Goal: Task Accomplishment & Management: Manage account settings

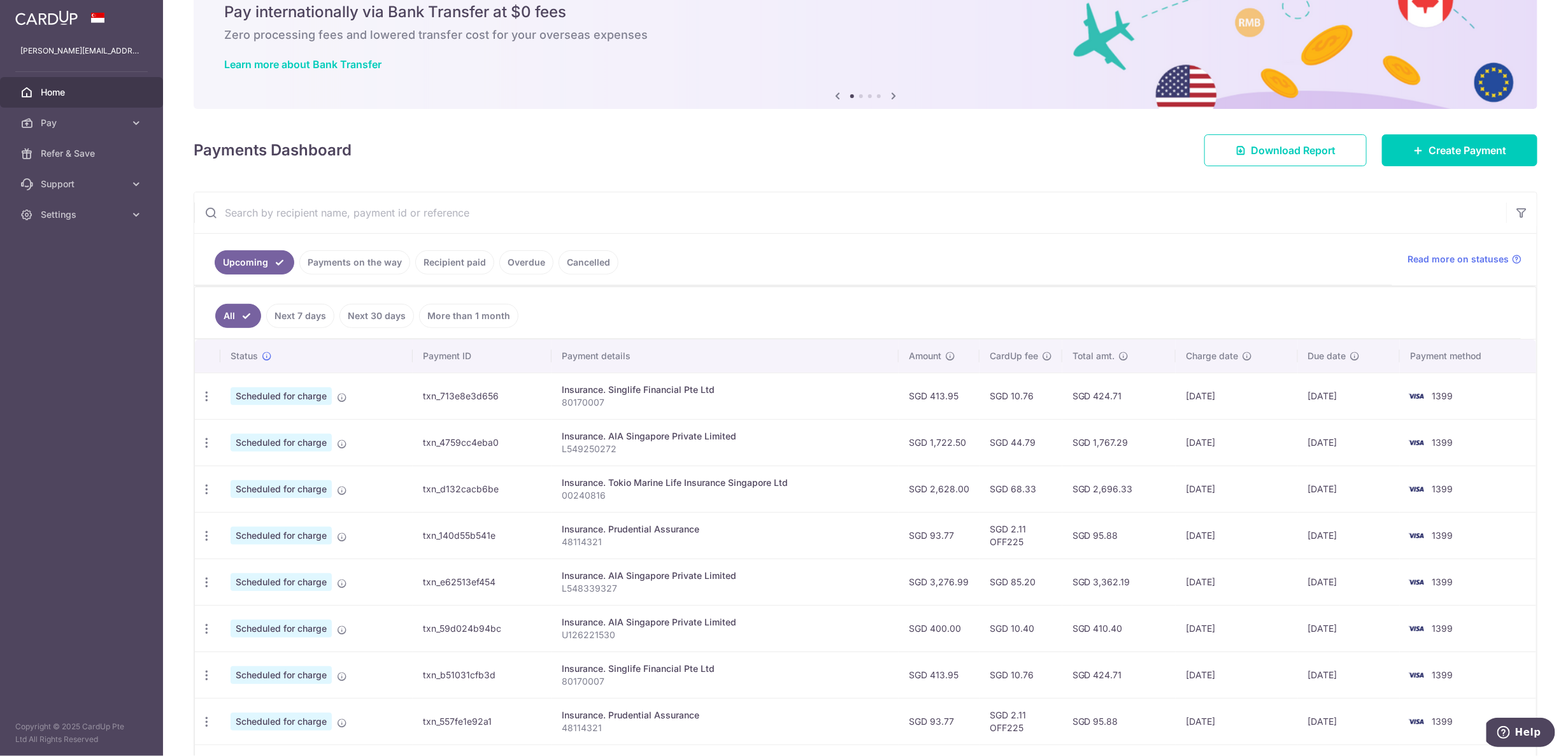
scroll to position [79, 0]
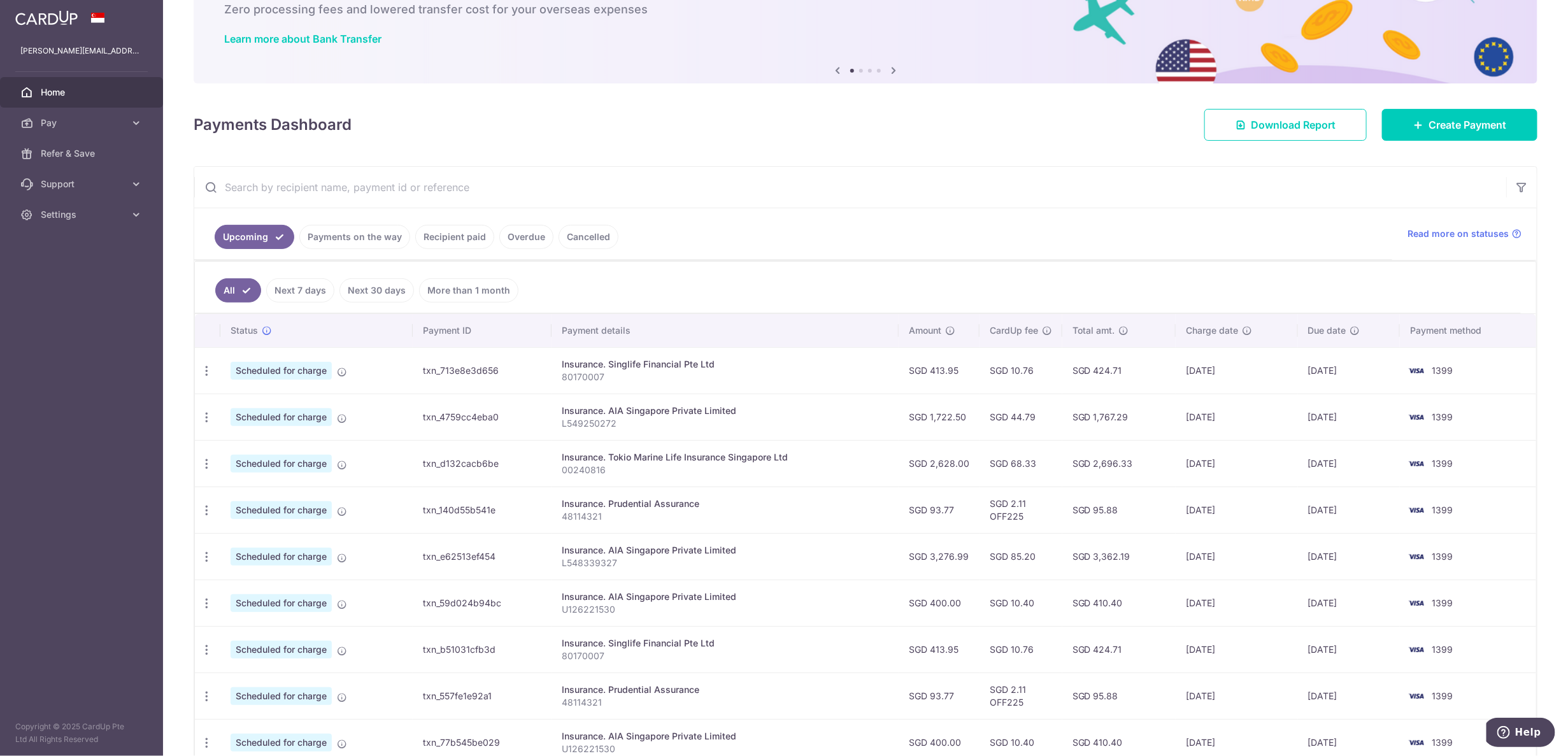
click at [832, 425] on p "L549250272" at bounding box center [725, 423] width 326 height 12
drag, startPoint x: 737, startPoint y: 419, endPoint x: 774, endPoint y: 422, distance: 37.1
click at [774, 422] on p "L549250272" at bounding box center [725, 423] width 326 height 12
click at [209, 409] on div "Update payment Cancel payment" at bounding box center [206, 417] width 24 height 24
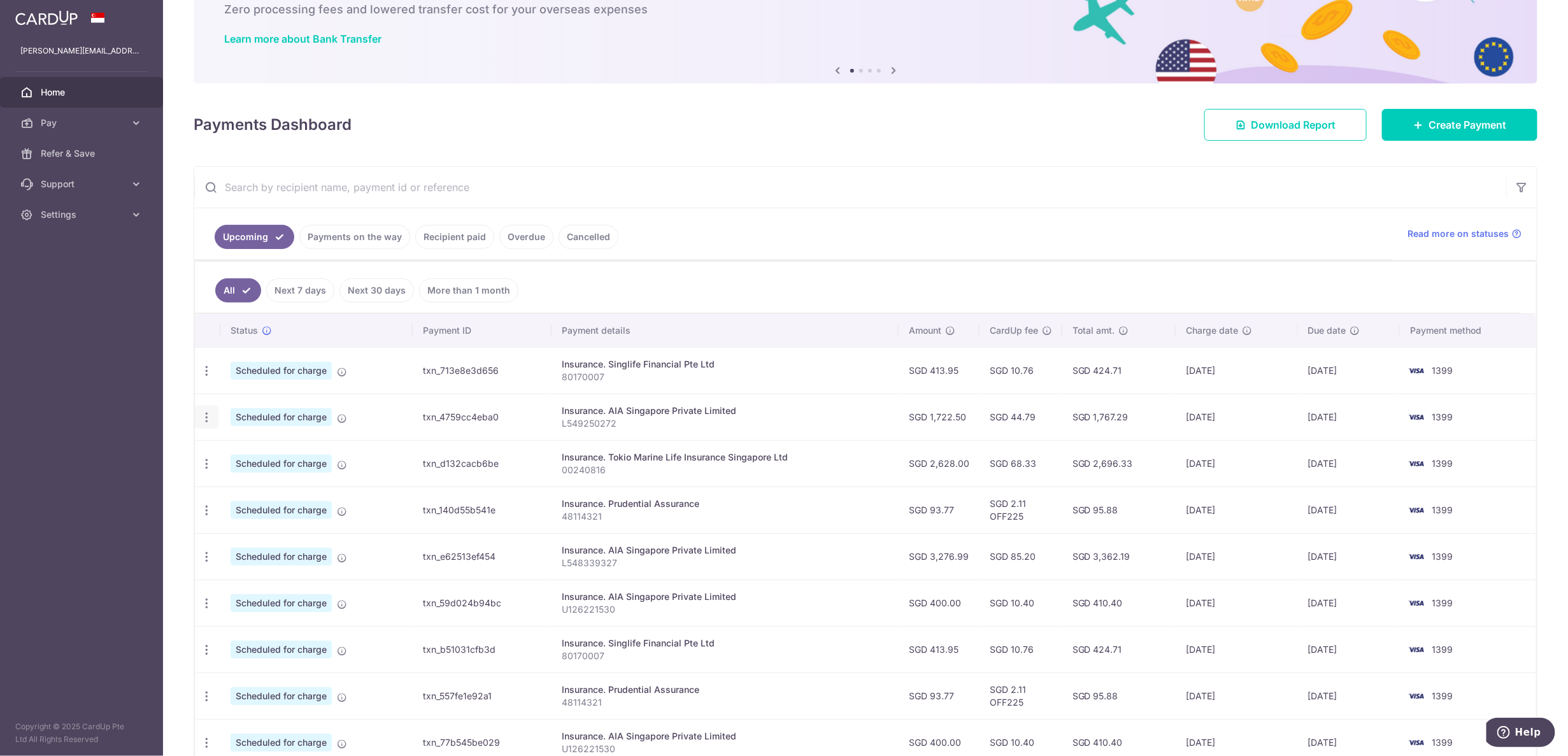
click at [211, 418] on icon "button" at bounding box center [206, 417] width 13 height 13
click at [233, 480] on span "Cancel payment" at bounding box center [274, 483] width 85 height 15
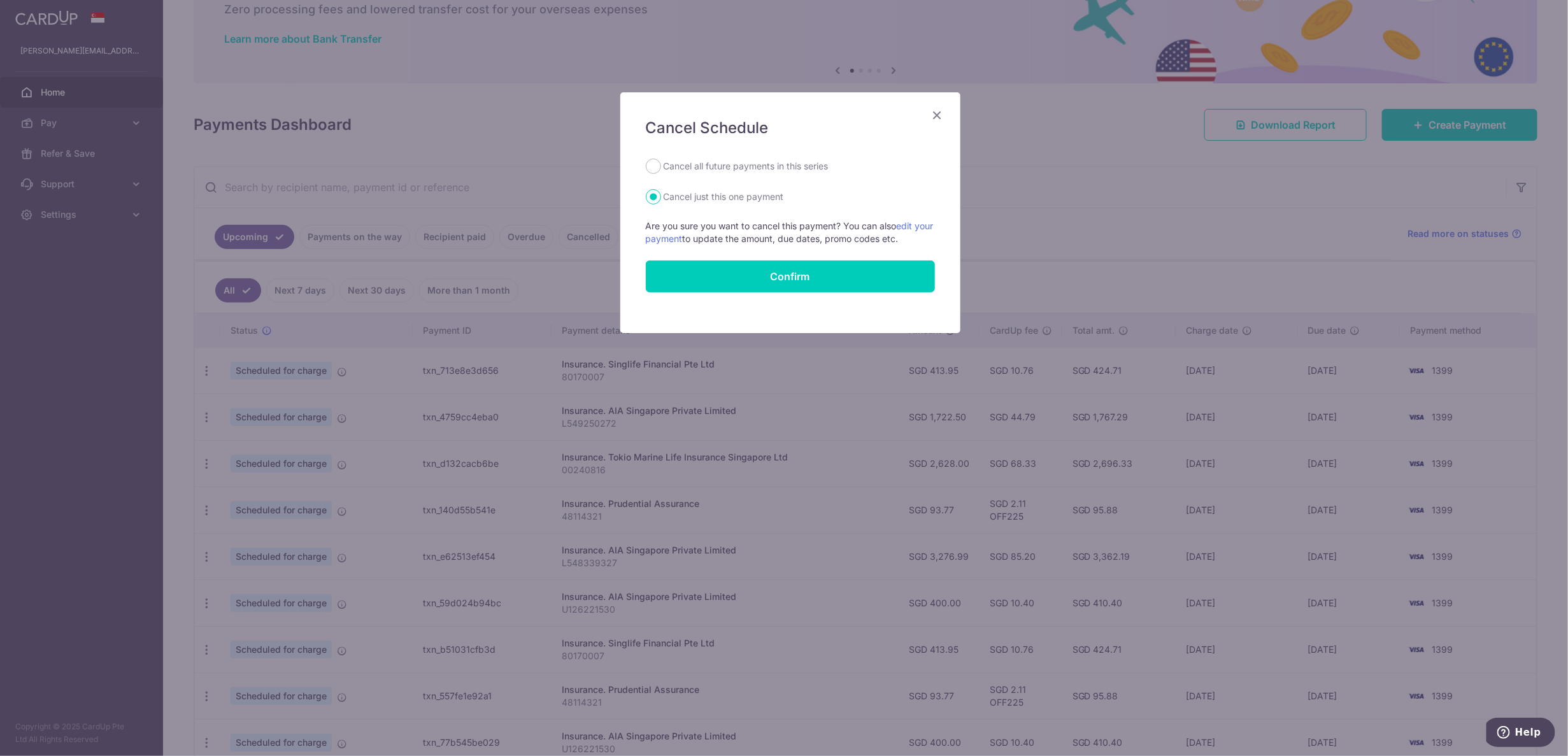
click at [743, 168] on label "Cancel all future payments in this series" at bounding box center [745, 166] width 165 height 15
click at [661, 168] on input "Cancel all future payments in this series" at bounding box center [653, 166] width 15 height 15
radio input "true"
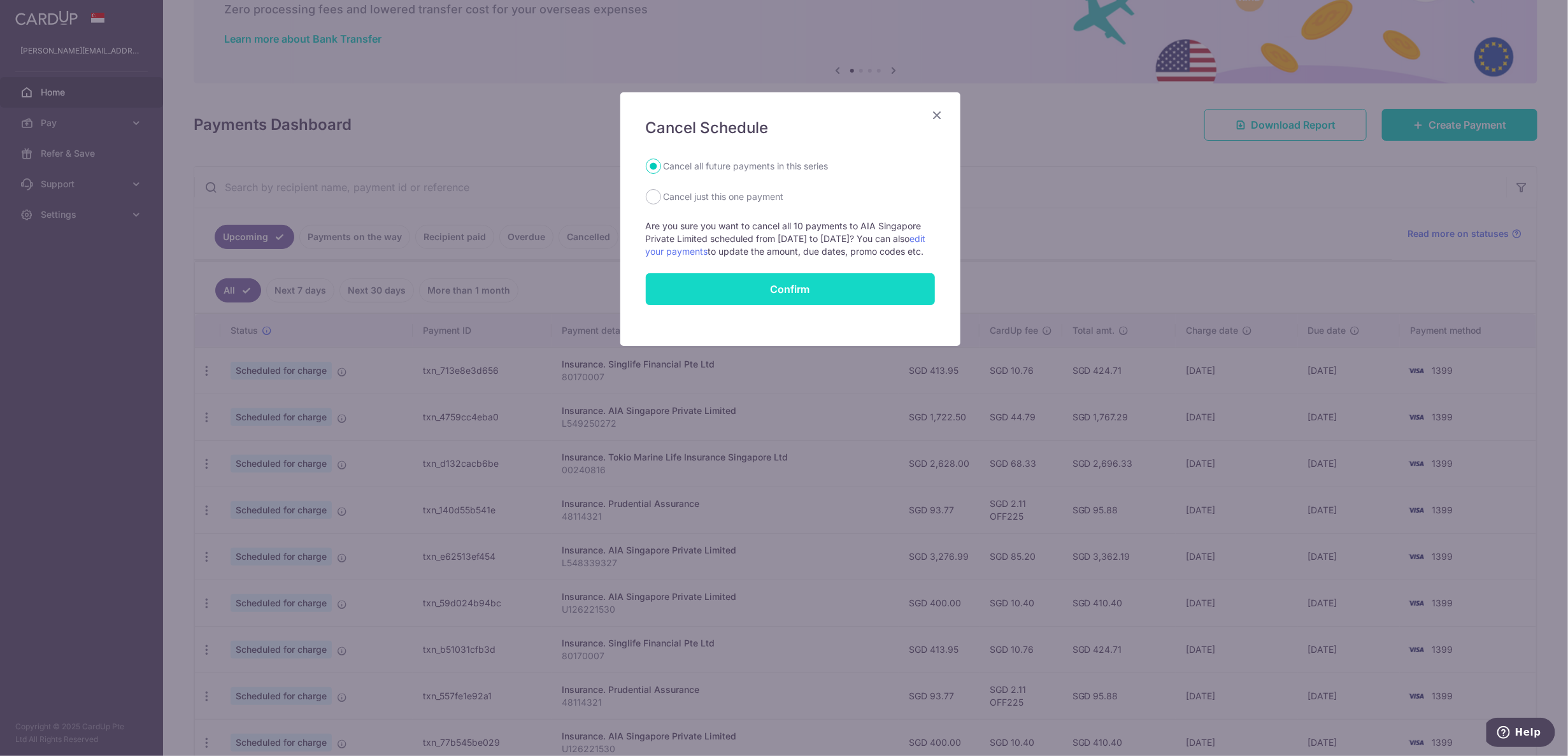
click at [868, 303] on button "Confirm" at bounding box center [790, 289] width 289 height 32
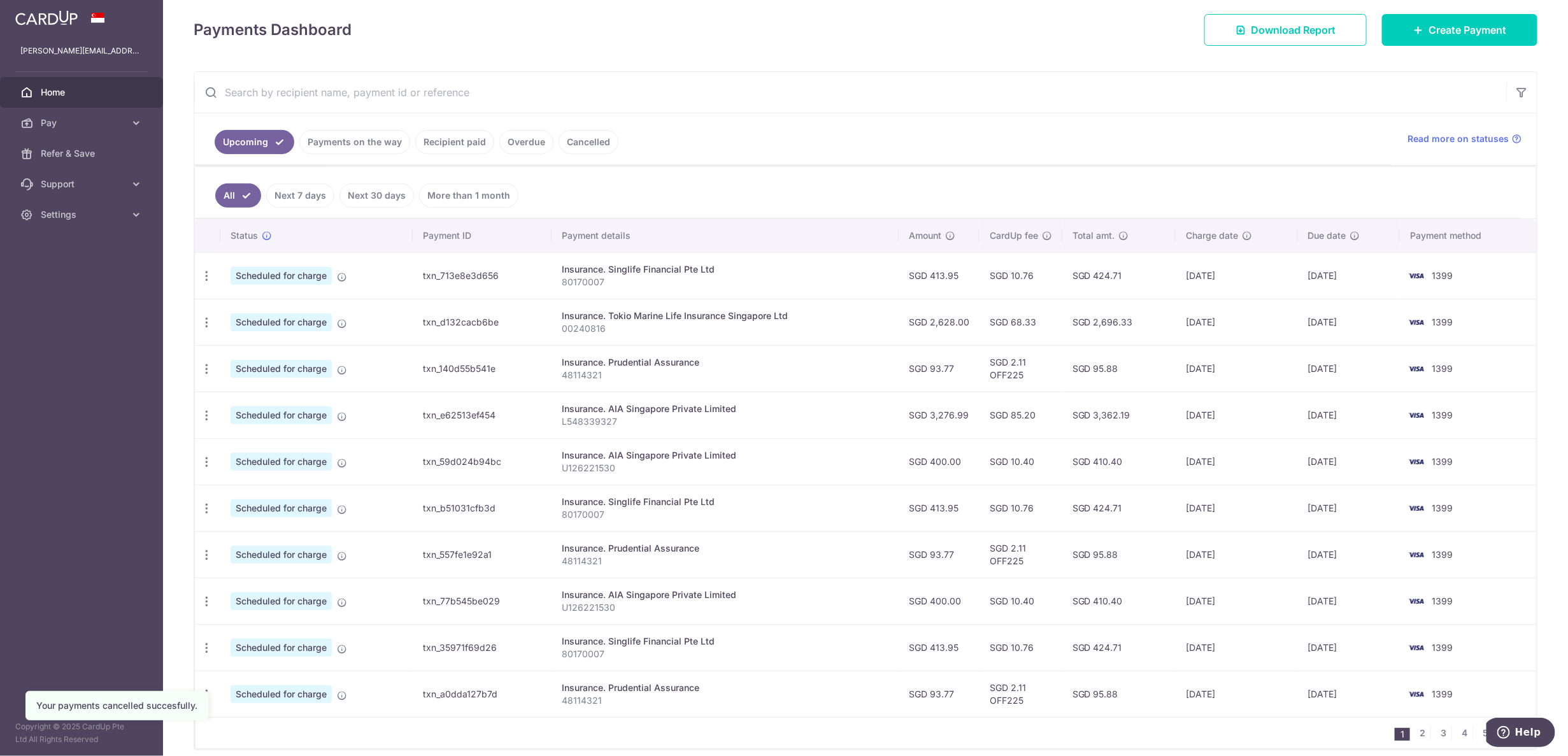
scroll to position [226, 0]
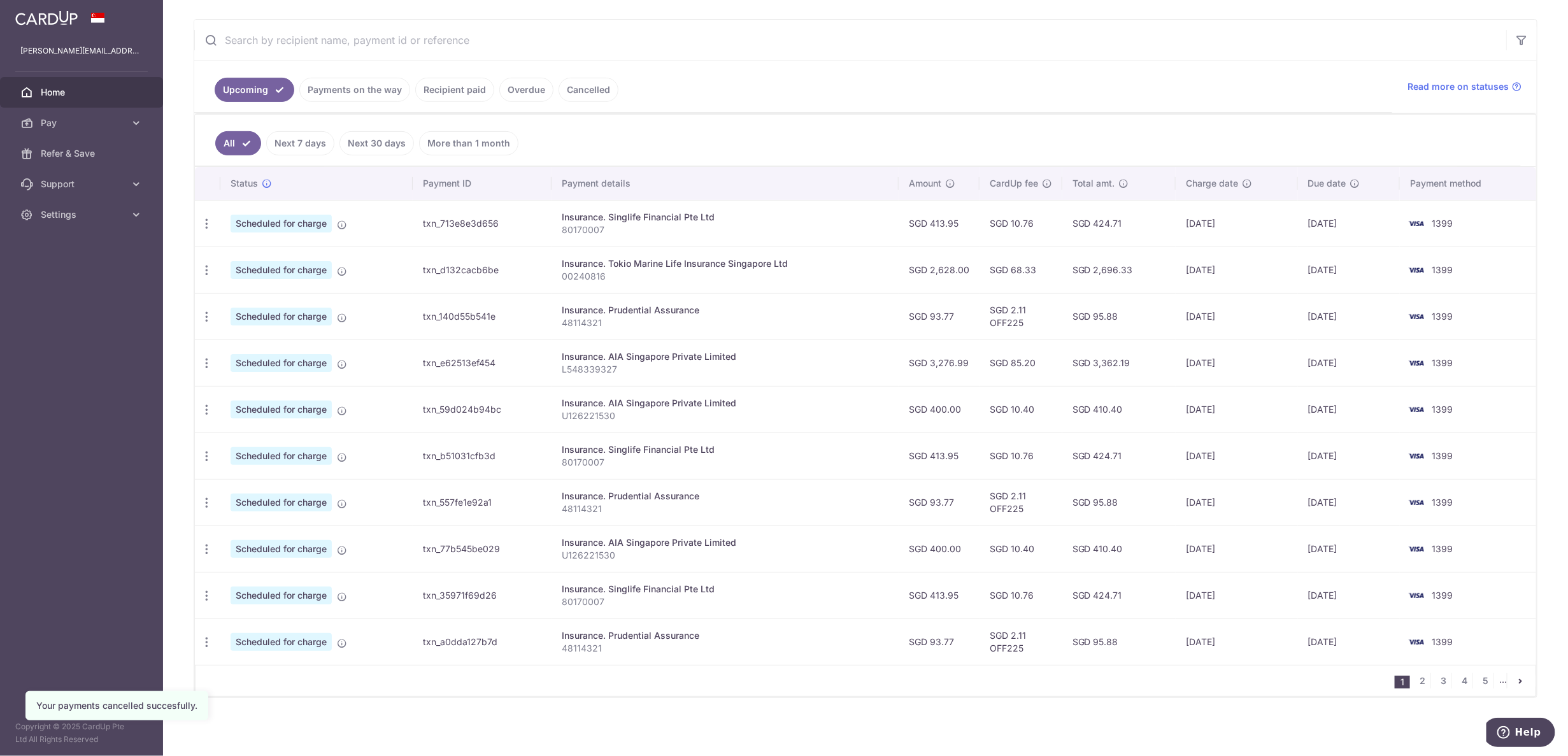
click at [1023, 368] on td "SGD 85.20" at bounding box center [1021, 362] width 83 height 47
click at [208, 361] on icon "button" at bounding box center [206, 363] width 13 height 13
click at [272, 425] on span "Cancel payment" at bounding box center [274, 428] width 85 height 15
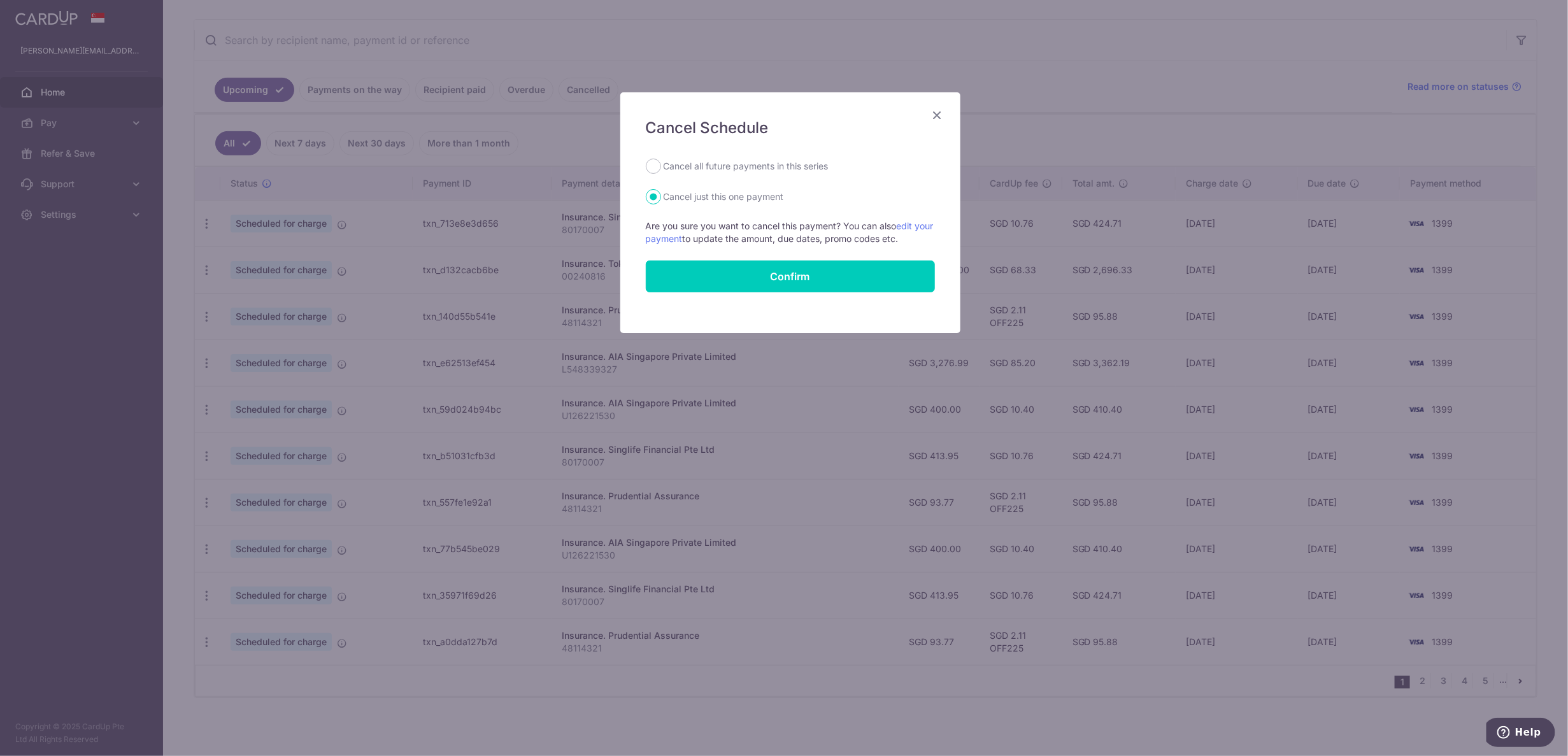
click at [764, 164] on label "Cancel all future payments in this series" at bounding box center [745, 166] width 165 height 15
click at [661, 164] on input "Cancel all future payments in this series" at bounding box center [653, 166] width 15 height 15
radio input "true"
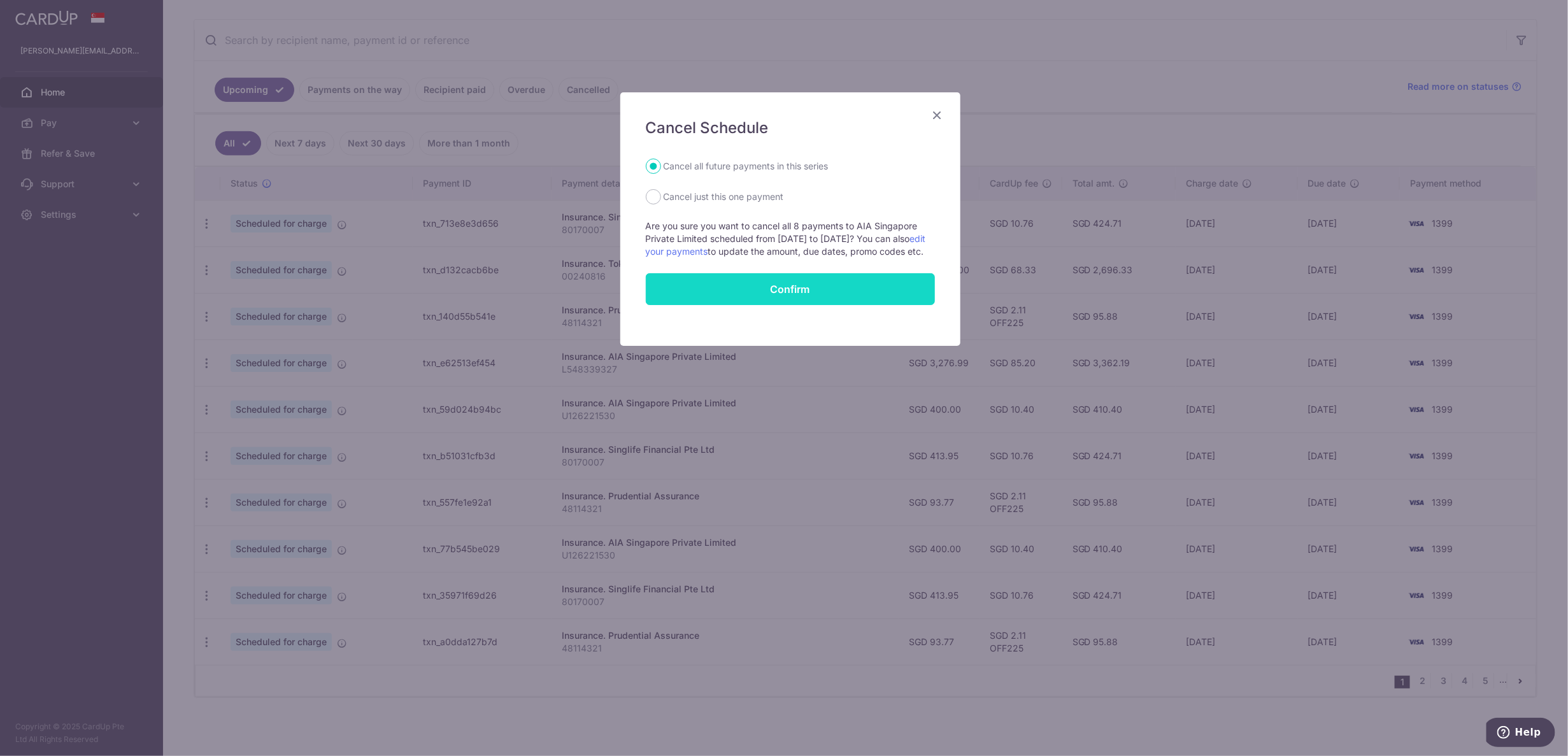
click at [757, 295] on button "Confirm" at bounding box center [790, 289] width 289 height 32
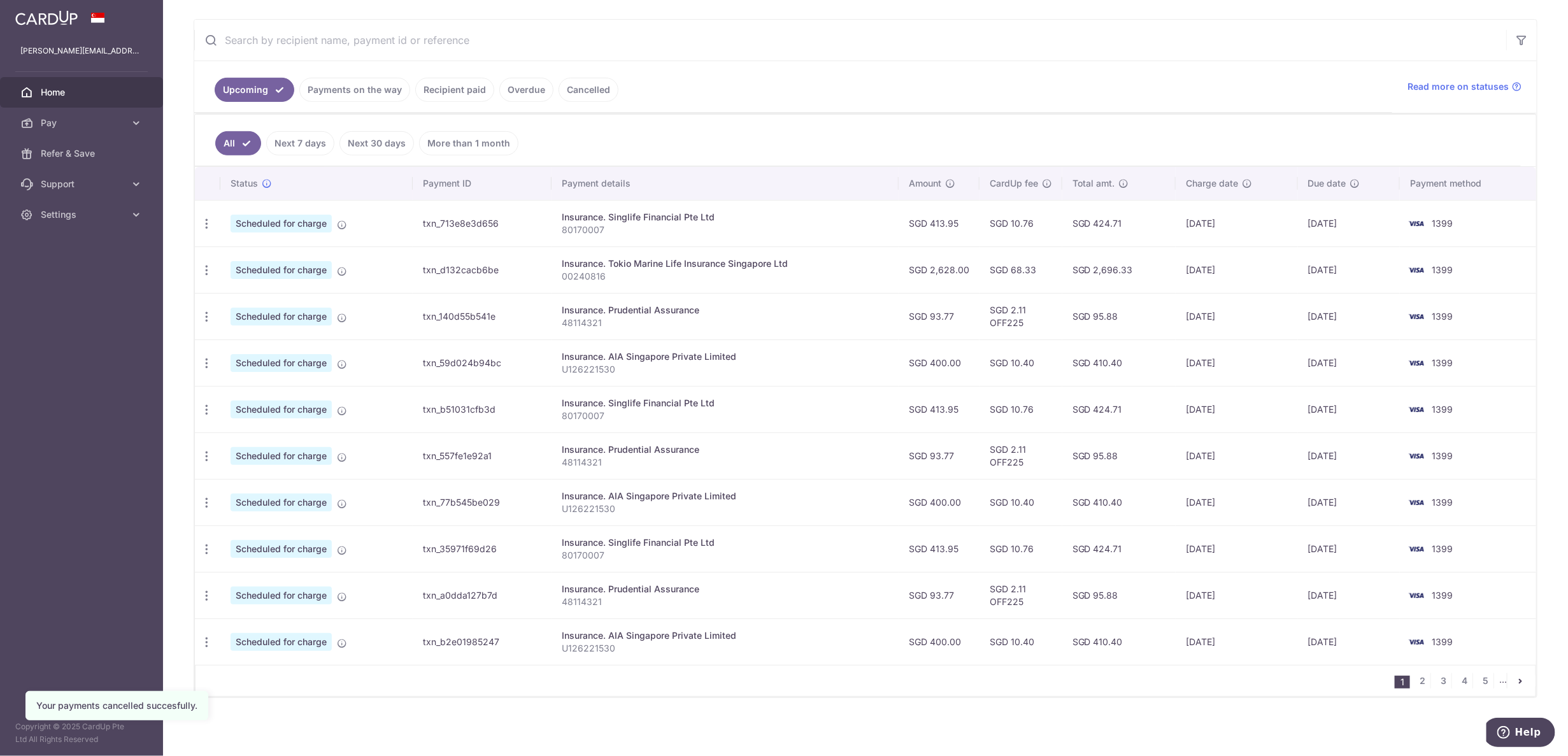
click at [1133, 722] on div "× Pause Schedule Pause all future payments in this series Pause just this one p…" at bounding box center [865, 378] width 1405 height 756
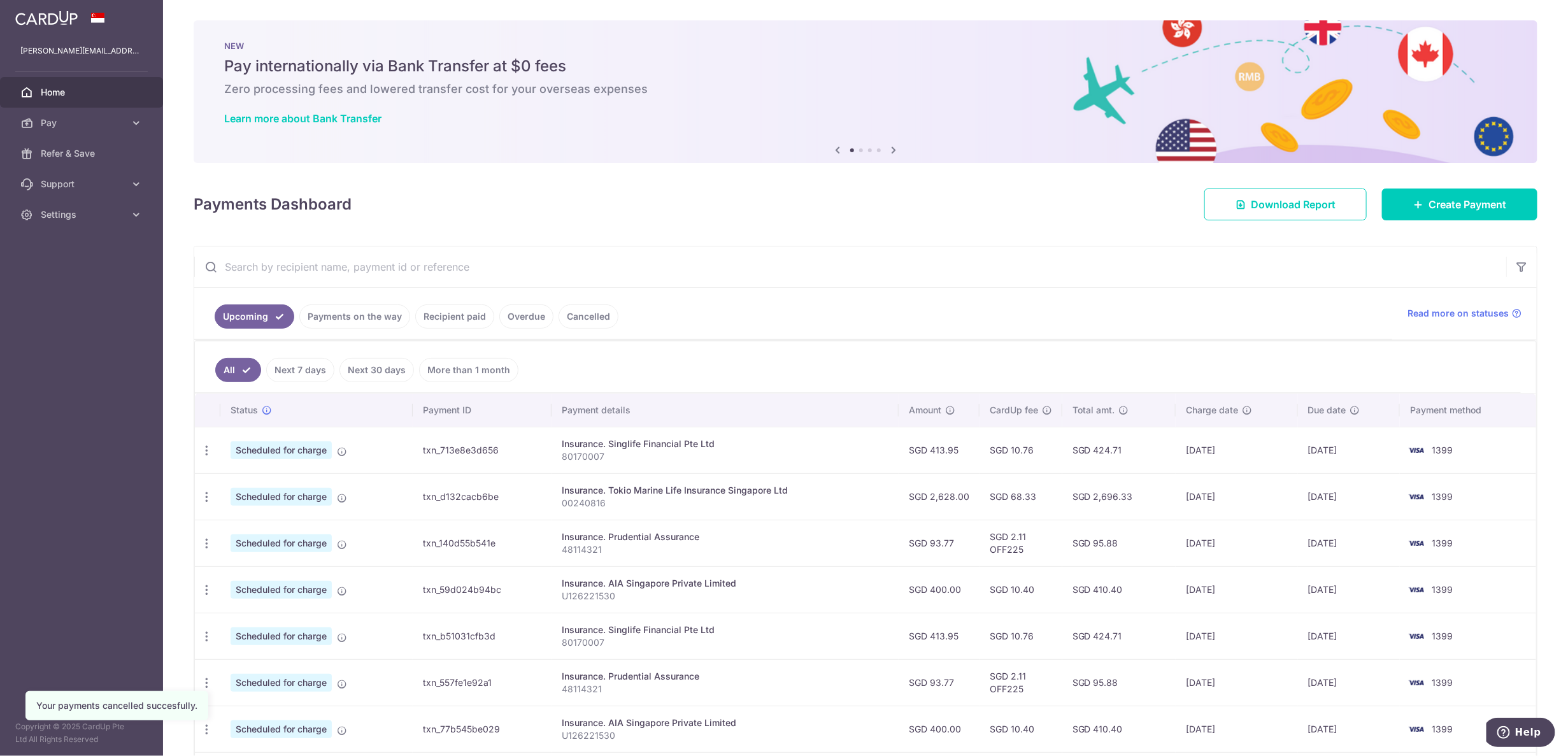
click at [778, 249] on input "text" at bounding box center [849, 267] width 1312 height 41
